Goal: Communication & Community: Answer question/provide support

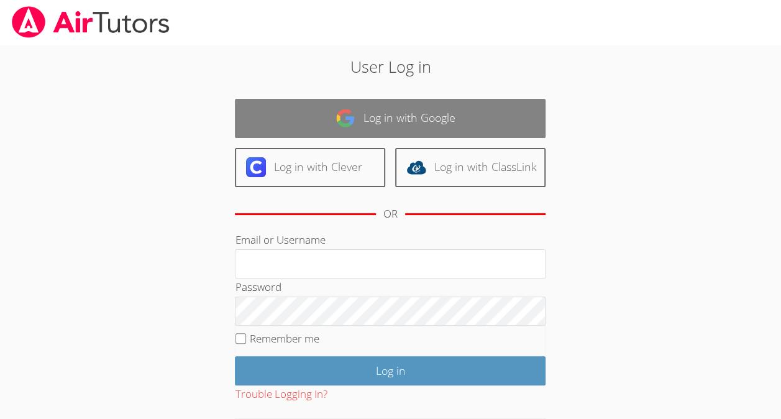
click at [455, 107] on link "Log in with Google" at bounding box center [390, 118] width 311 height 39
click at [365, 121] on link "Log in with Google" at bounding box center [390, 118] width 311 height 39
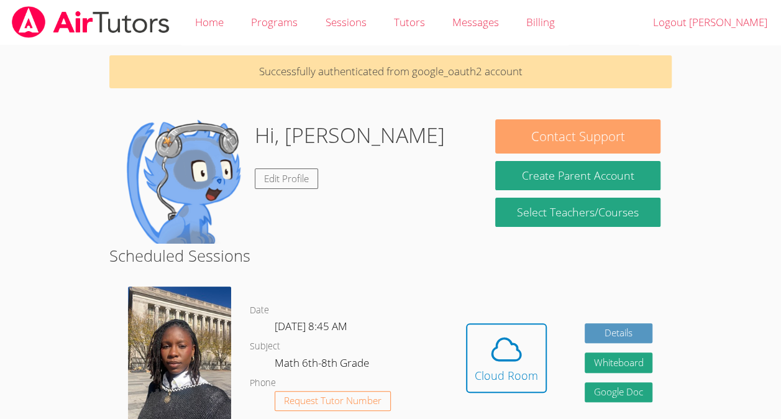
click at [569, 135] on button "Contact Support" at bounding box center [577, 136] width 165 height 34
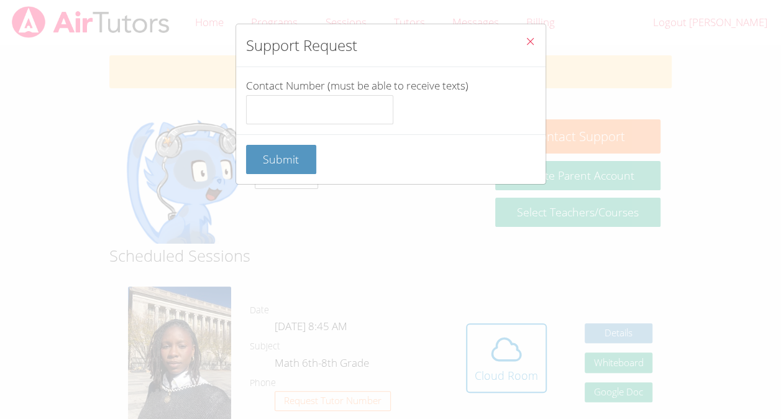
click at [533, 34] on button "Close" at bounding box center [530, 43] width 30 height 38
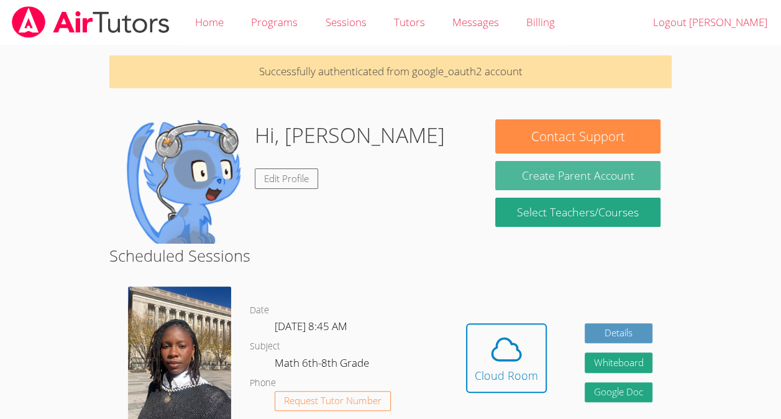
click at [570, 169] on button "Create Parent Account" at bounding box center [577, 175] width 165 height 29
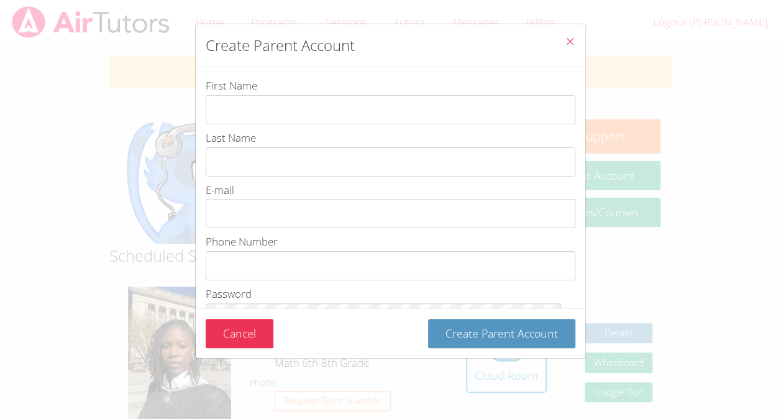
click at [565, 48] on span "Close" at bounding box center [570, 42] width 11 height 14
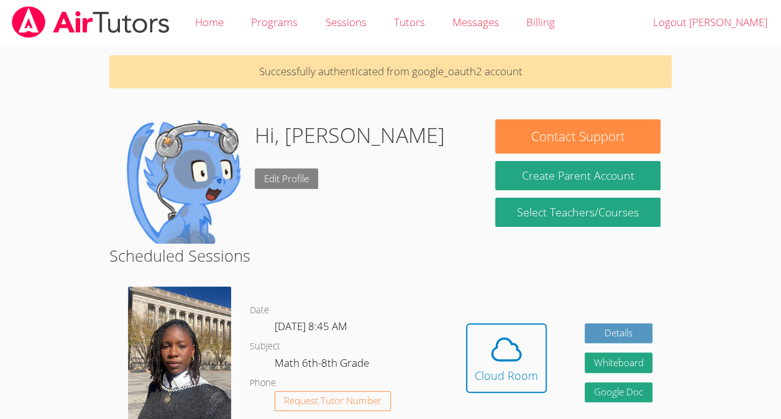
click at [301, 178] on link "Edit Profile" at bounding box center [286, 178] width 63 height 21
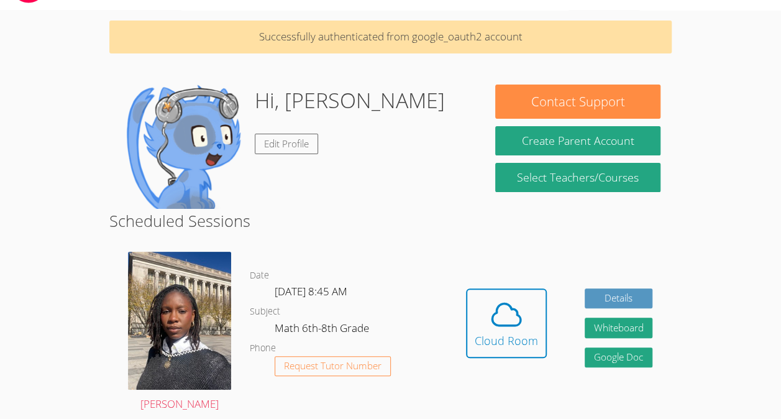
scroll to position [34, 0]
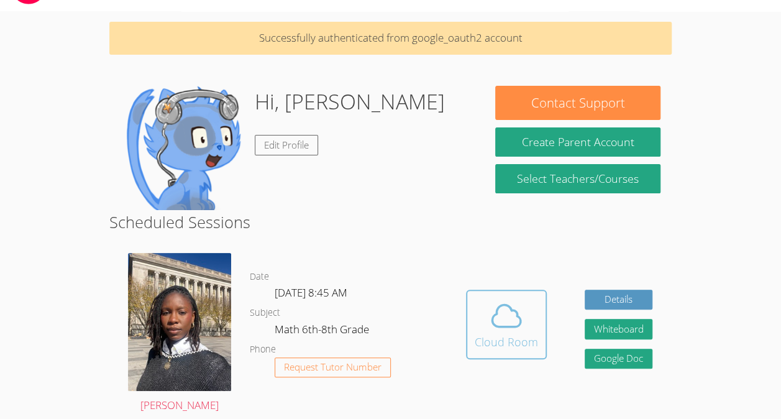
click at [525, 308] on span at bounding box center [506, 315] width 63 height 35
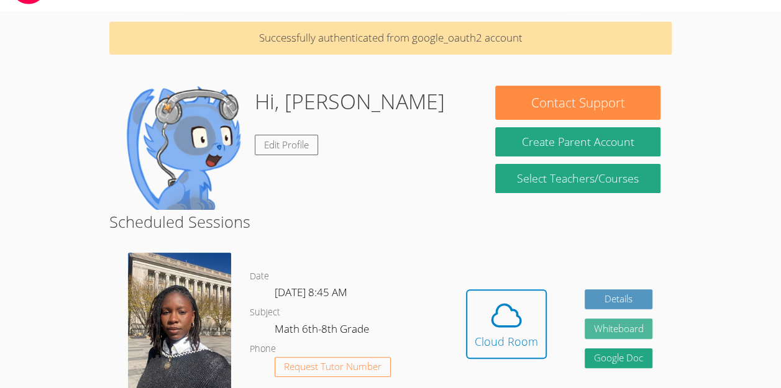
click at [630, 327] on button "Whiteboard" at bounding box center [619, 329] width 68 height 21
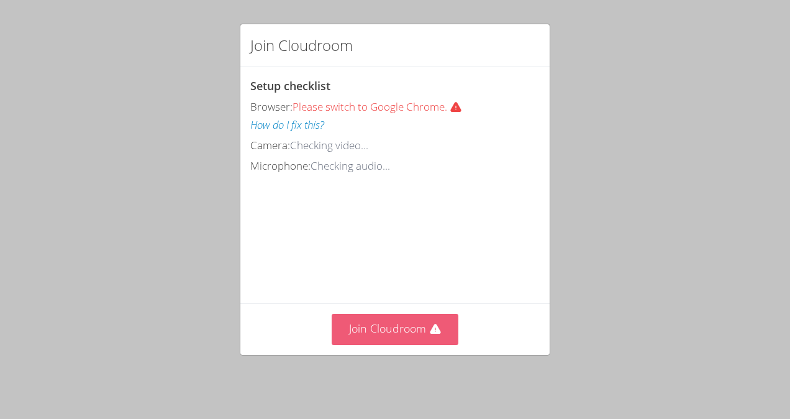
click at [441, 331] on button "Join Cloudroom" at bounding box center [395, 329] width 127 height 30
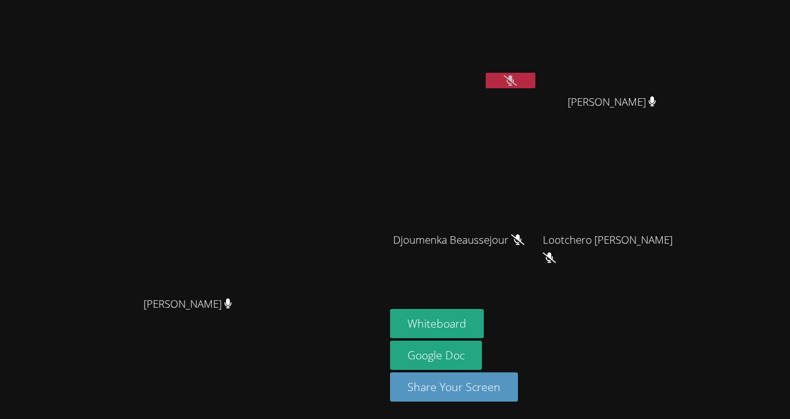
click at [517, 78] on icon at bounding box center [510, 80] width 13 height 11
click at [490, 183] on video at bounding box center [464, 184] width 148 height 83
click at [478, 326] on button "Whiteboard" at bounding box center [437, 323] width 94 height 29
click at [517, 77] on icon at bounding box center [510, 80] width 13 height 11
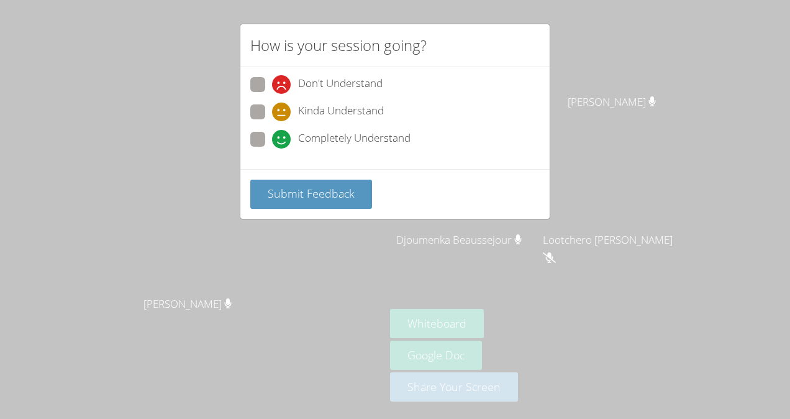
click at [272, 121] on span at bounding box center [272, 121] width 0 height 0
click at [272, 107] on input "Kinda Understand" at bounding box center [277, 109] width 11 height 11
radio input "true"
click at [313, 196] on span "Submit Feedback" at bounding box center [311, 193] width 87 height 15
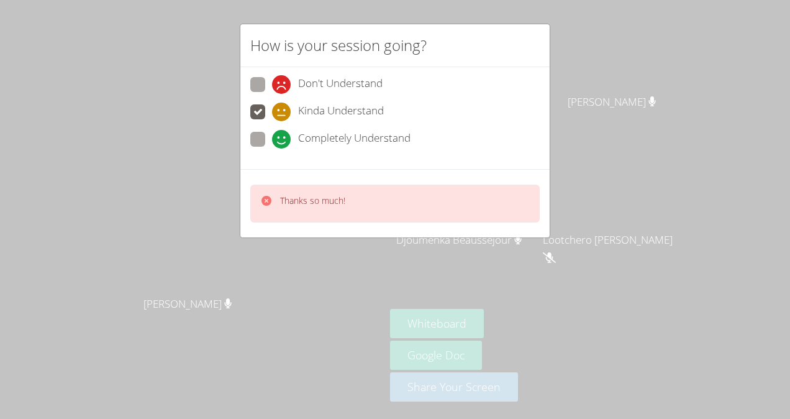
click at [643, 72] on div "How is your session going? Don't Understand Kinda Understand Completely Underst…" at bounding box center [395, 209] width 790 height 419
click at [272, 149] on span at bounding box center [272, 149] width 0 height 0
click at [272, 135] on input "Completely Understand" at bounding box center [277, 137] width 11 height 11
radio input "true"
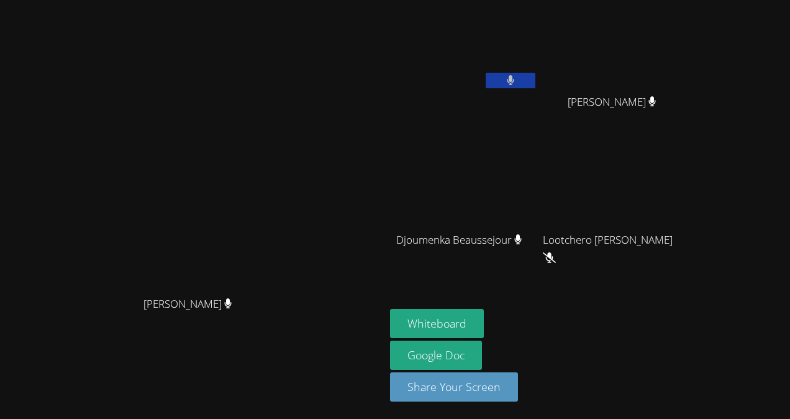
click at [259, 92] on video at bounding box center [192, 184] width 186 height 211
click at [584, 77] on video at bounding box center [617, 46] width 148 height 83
click at [385, 2] on main "Darine Odigé Darine Odigé" at bounding box center [192, 209] width 385 height 419
click at [446, 7] on video at bounding box center [464, 46] width 148 height 83
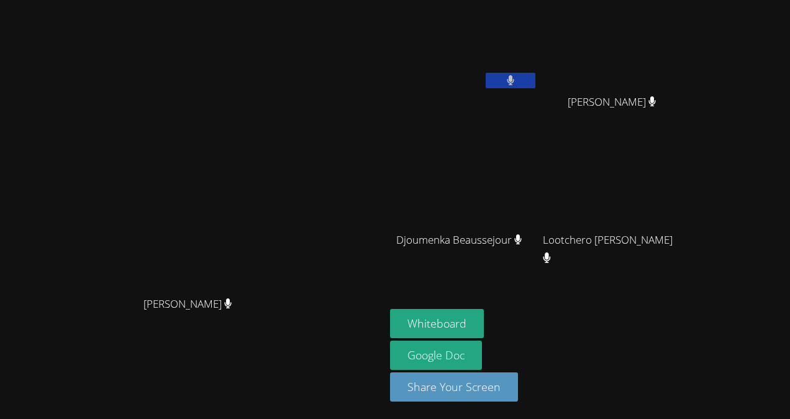
click at [515, 75] on icon at bounding box center [511, 80] width 8 height 11
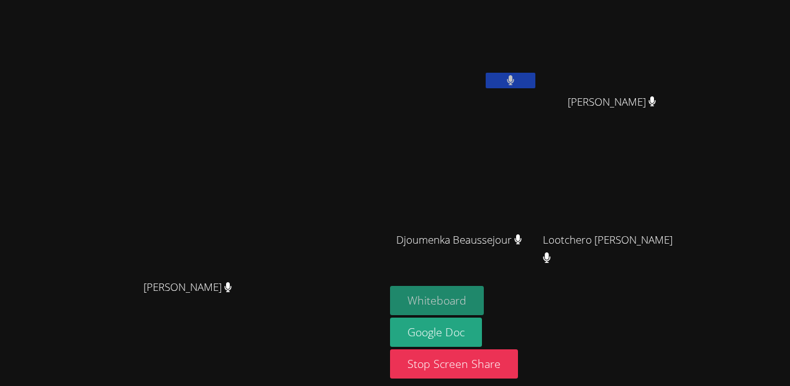
click at [477, 299] on button "Whiteboard" at bounding box center [437, 300] width 94 height 29
click at [468, 296] on button "Whiteboard" at bounding box center [437, 300] width 94 height 29
click at [531, 60] on video at bounding box center [464, 46] width 148 height 83
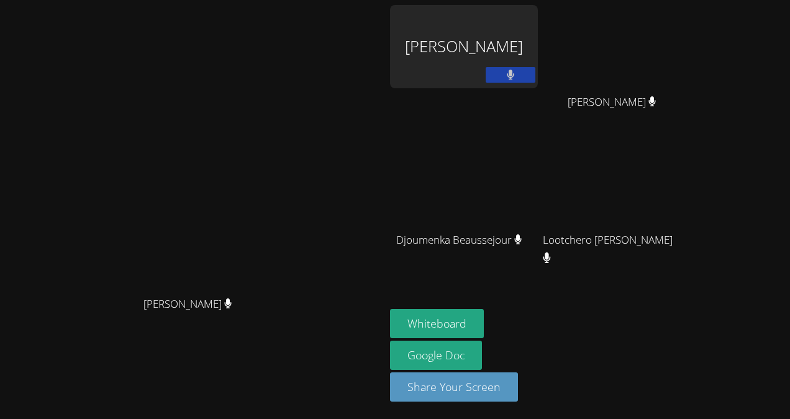
click at [481, 52] on div "Peterley Constant" at bounding box center [464, 46] width 148 height 83
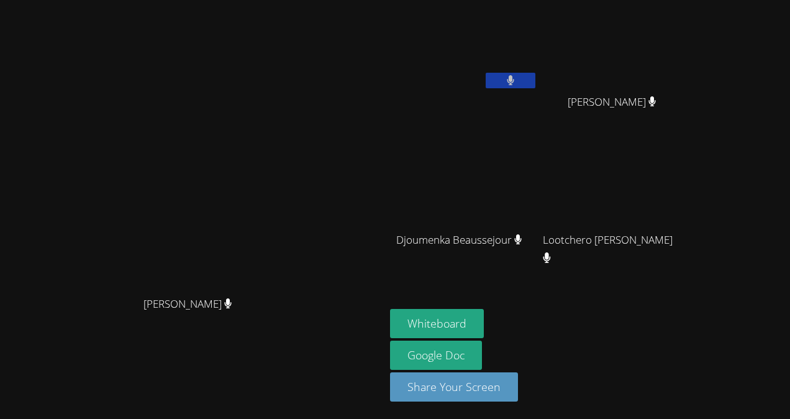
click at [536, 77] on button at bounding box center [511, 81] width 50 height 16
click at [536, 80] on button at bounding box center [511, 81] width 50 height 16
click at [536, 78] on button at bounding box center [511, 81] width 50 height 16
click at [517, 78] on icon at bounding box center [510, 80] width 13 height 11
click at [533, 82] on button at bounding box center [511, 81] width 50 height 16
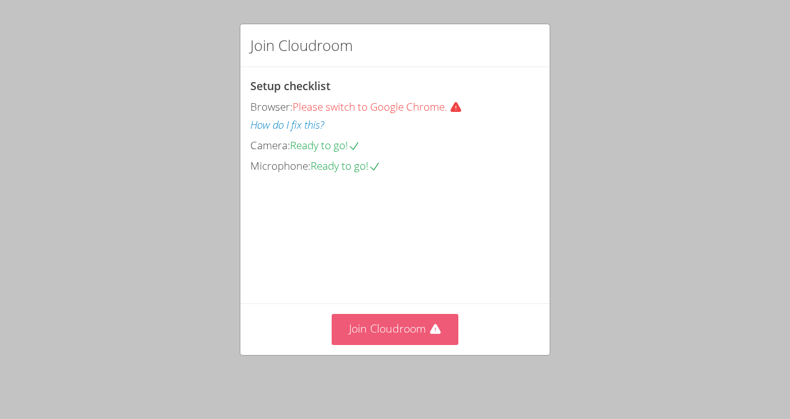
click at [408, 334] on button "Join Cloudroom" at bounding box center [395, 329] width 127 height 30
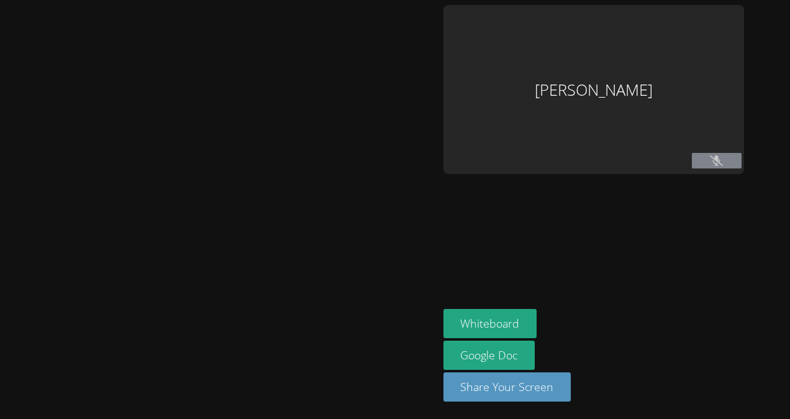
click at [408, 334] on div at bounding box center [219, 209] width 429 height 409
